Goal: Information Seeking & Learning: Obtain resource

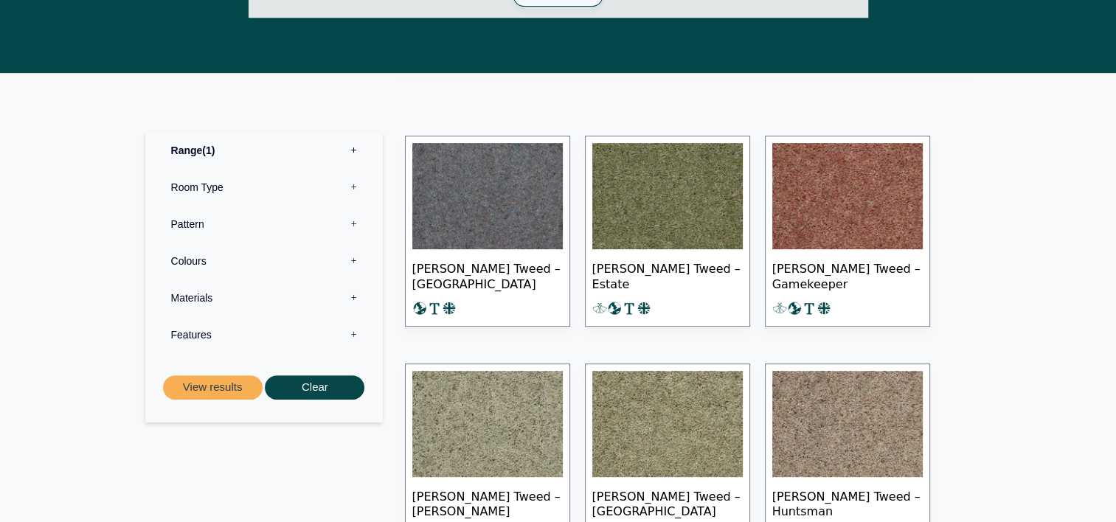
scroll to position [590, 0]
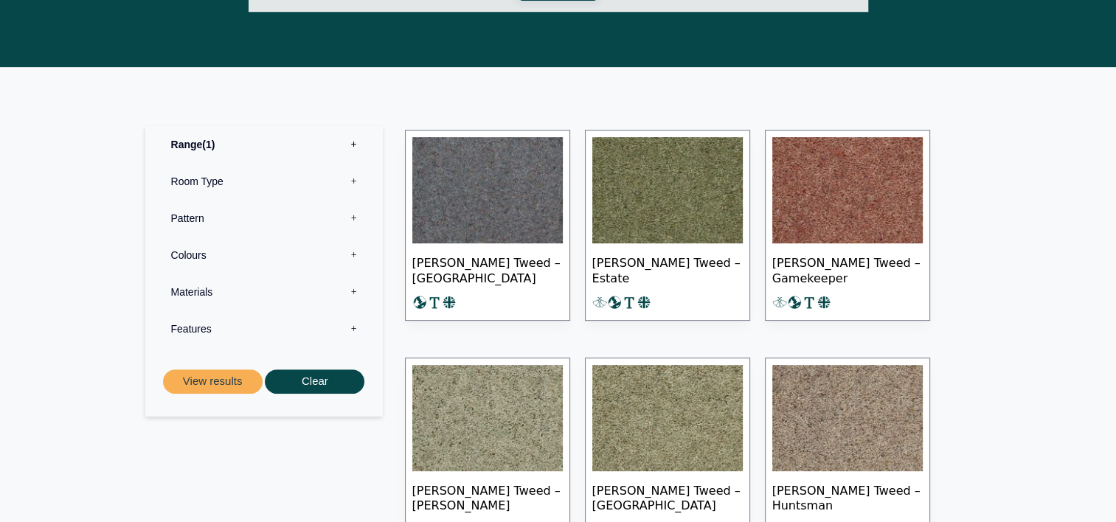
click at [694, 197] on img at bounding box center [667, 190] width 151 height 106
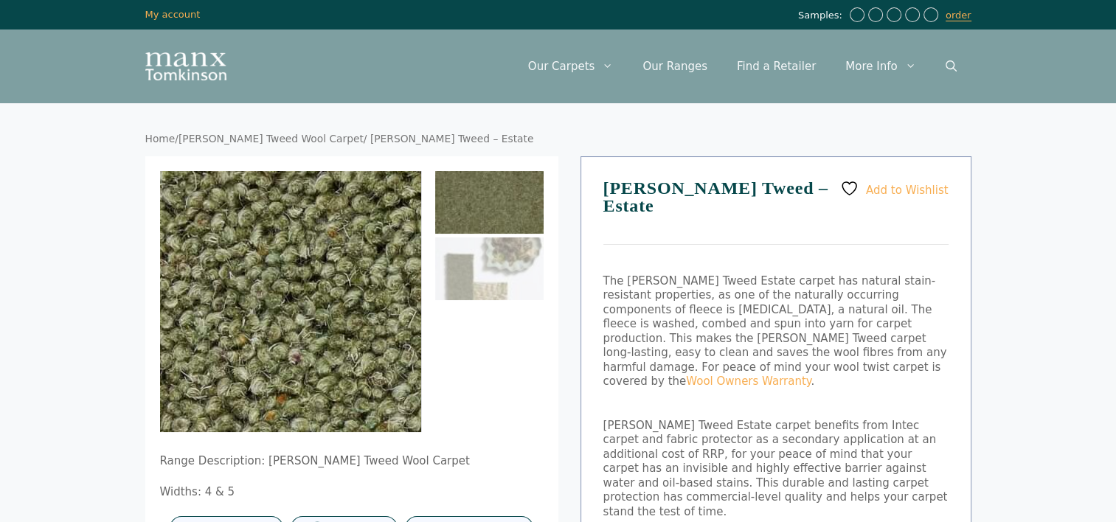
click at [269, 256] on img at bounding box center [386, 503] width 1417 height 1417
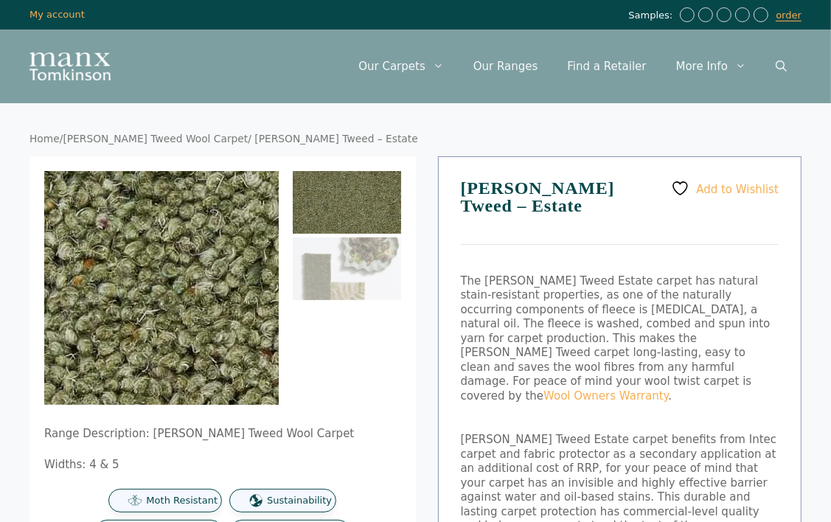
click at [155, 272] on img at bounding box center [194, 368] width 1417 height 1417
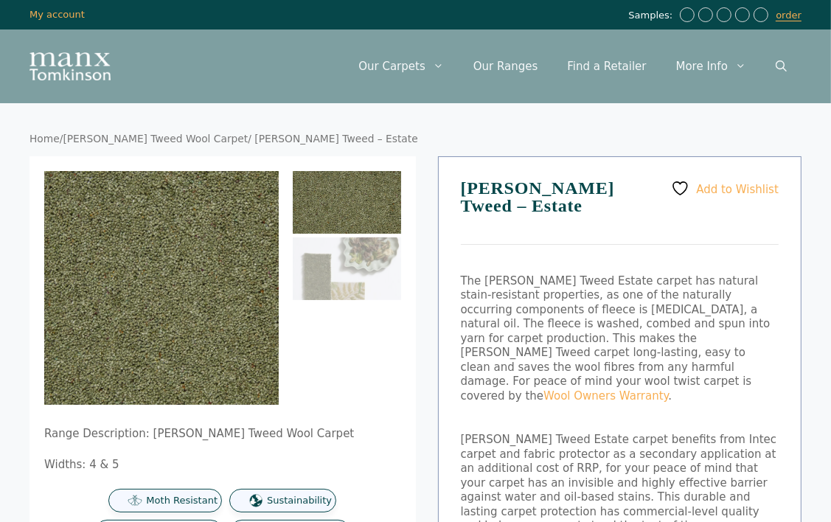
click at [391, 190] on img at bounding box center [347, 202] width 108 height 63
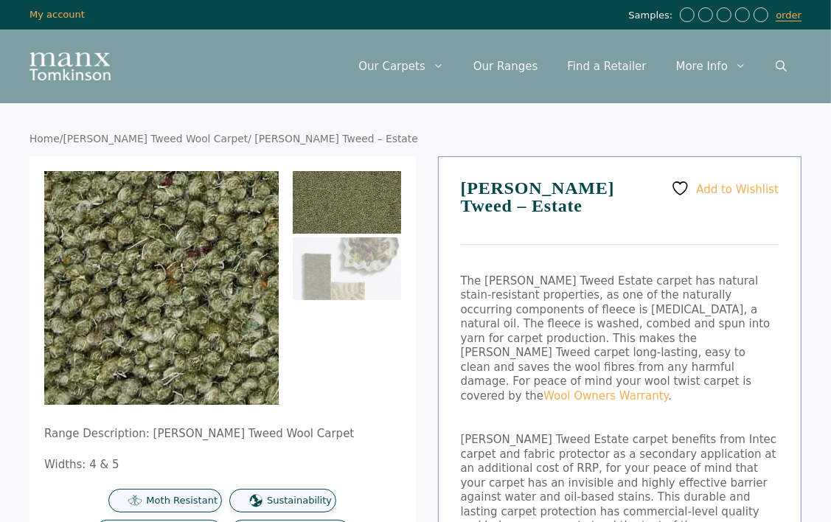
click at [142, 333] on img at bounding box center [261, 59] width 1417 height 1417
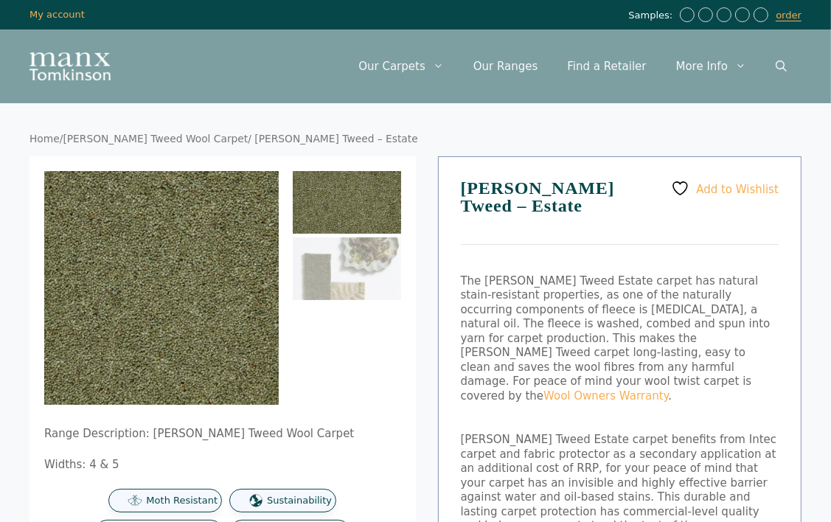
click at [364, 201] on img at bounding box center [347, 202] width 108 height 63
click at [325, 251] on img at bounding box center [347, 269] width 108 height 63
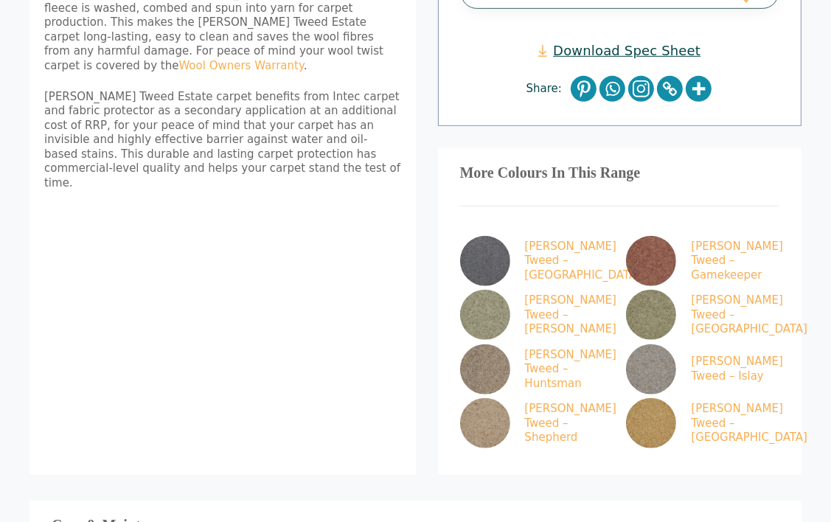
scroll to position [664, 0]
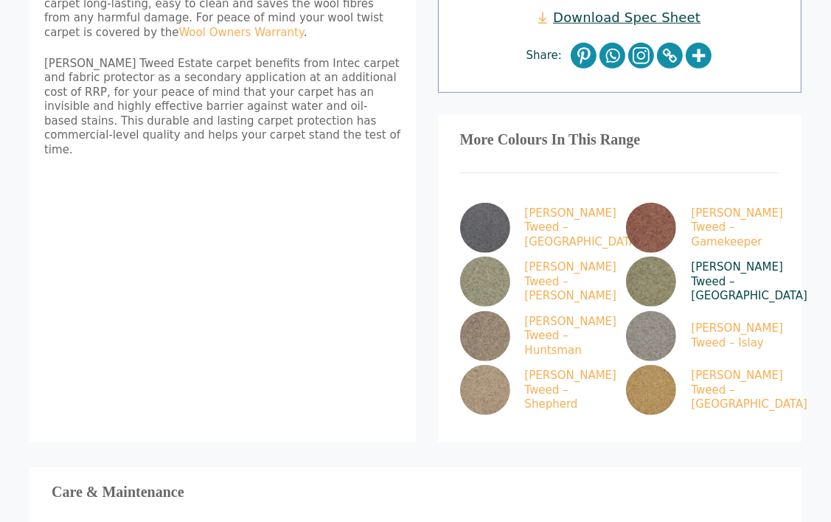
click at [654, 257] on img at bounding box center [651, 282] width 50 height 50
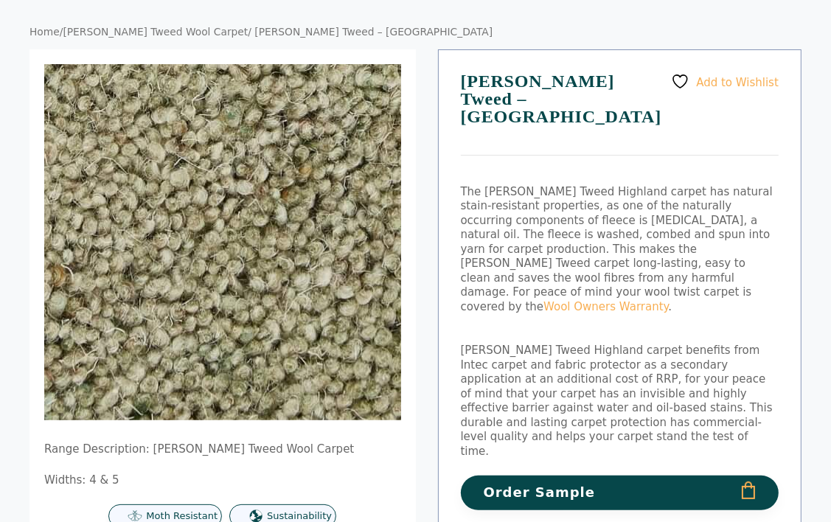
scroll to position [74, 0]
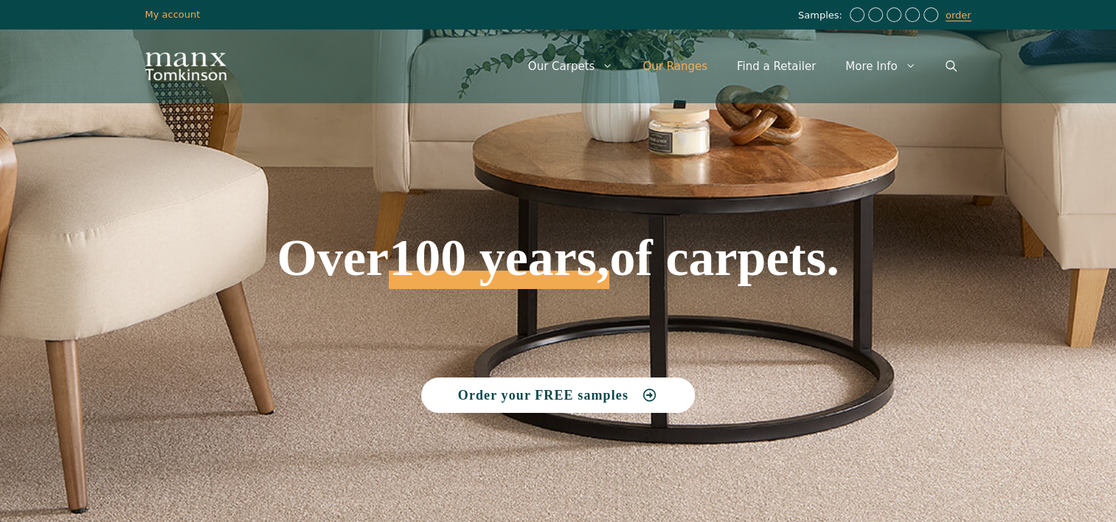
click at [704, 67] on link "Our Ranges" at bounding box center [675, 66] width 94 height 44
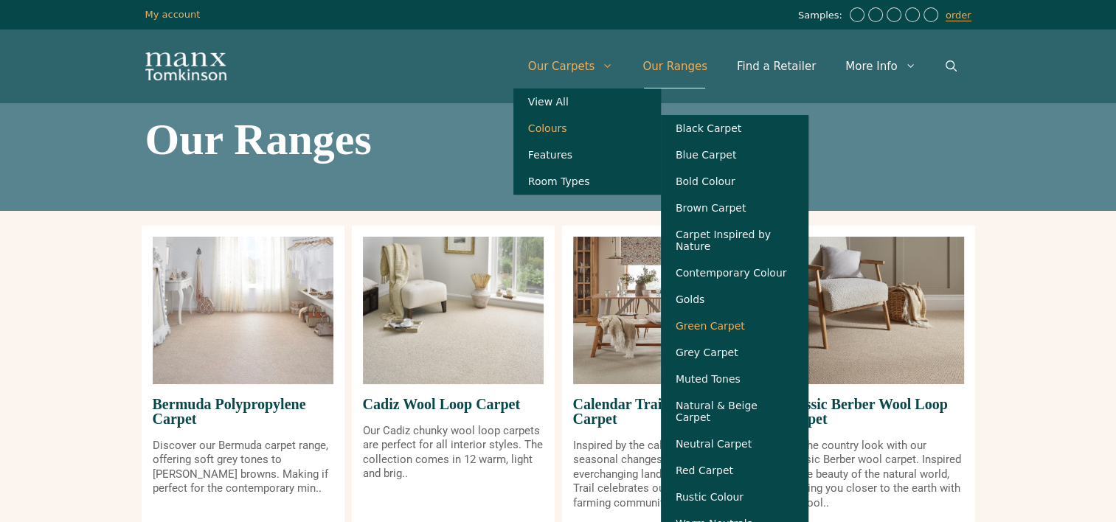
click at [725, 330] on link "Green Carpet" at bounding box center [735, 326] width 148 height 27
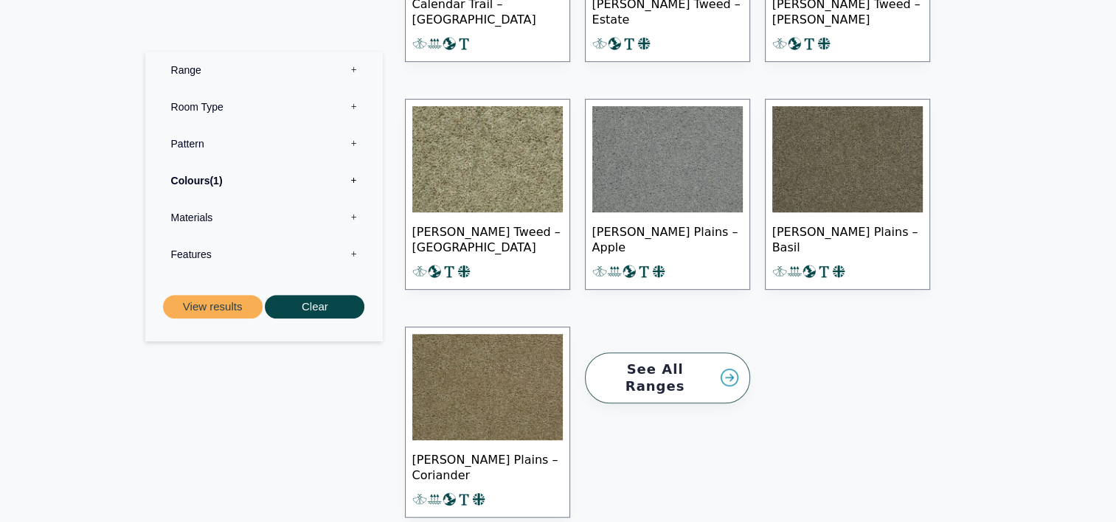
scroll to position [664, 0]
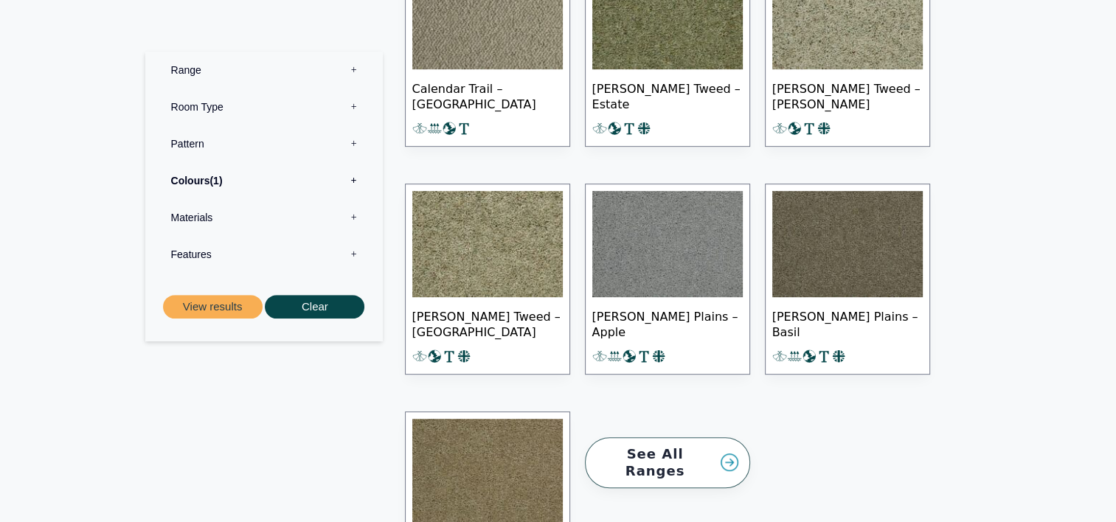
click at [680, 46] on img at bounding box center [667, 17] width 151 height 106
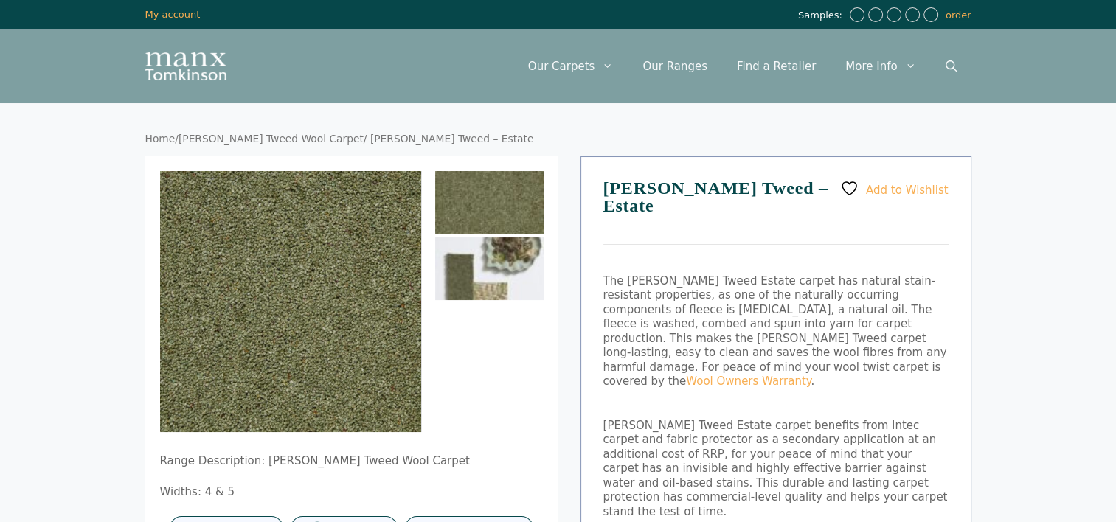
click at [480, 255] on img at bounding box center [489, 269] width 108 height 63
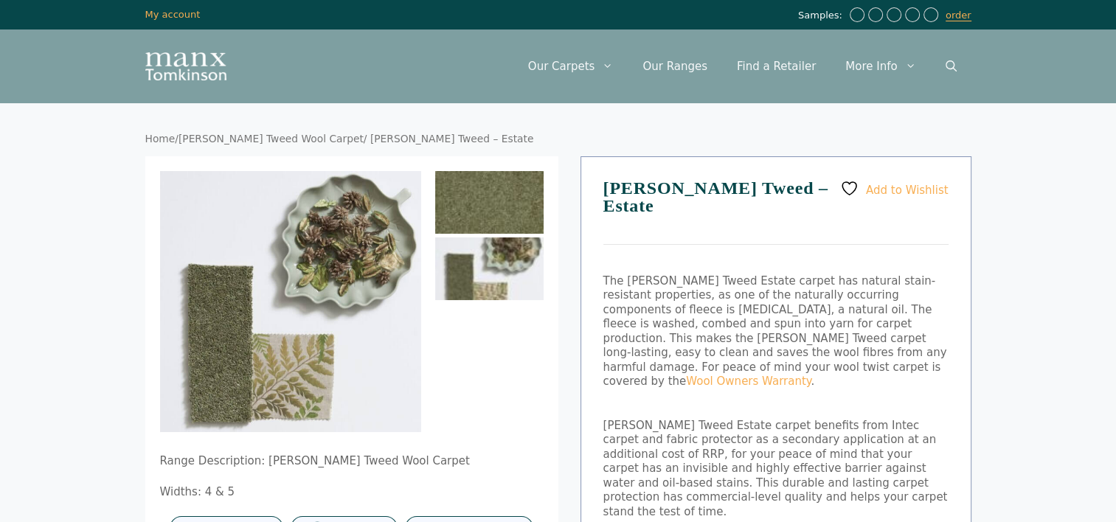
click at [472, 189] on img at bounding box center [489, 202] width 108 height 63
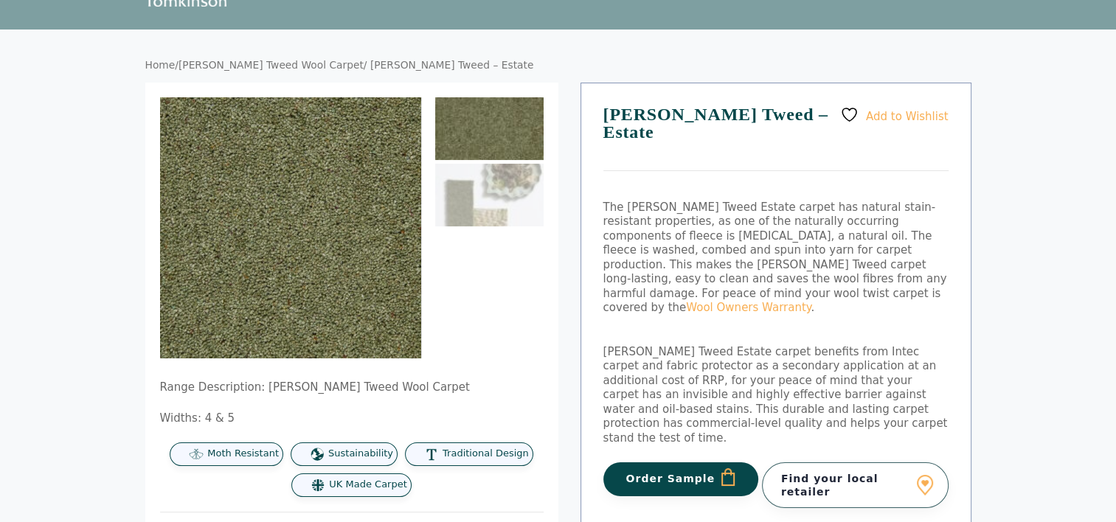
scroll to position [148, 0]
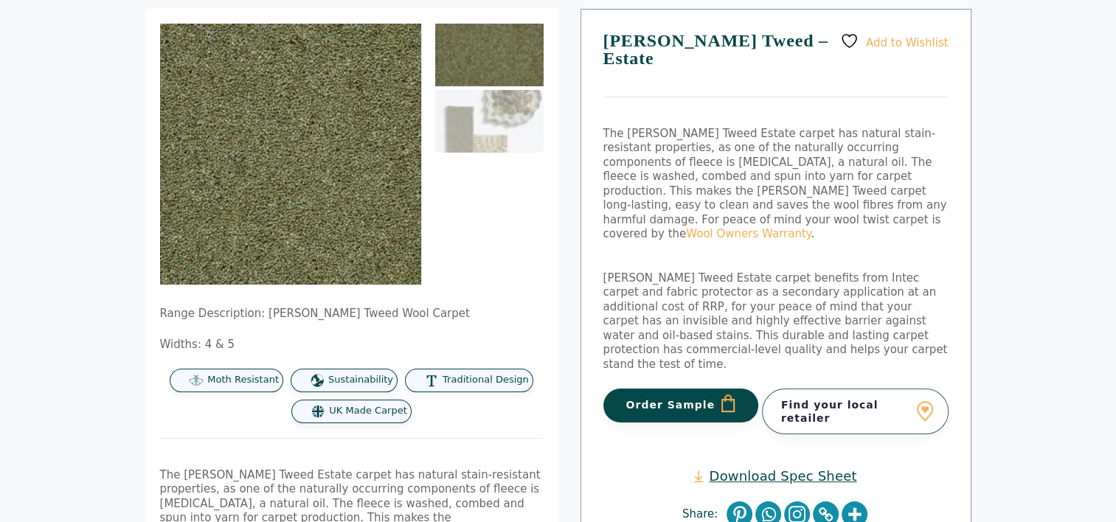
click at [797, 468] on link "Download Spec Sheet" at bounding box center [775, 476] width 162 height 17
